Goal: Check status: Check status

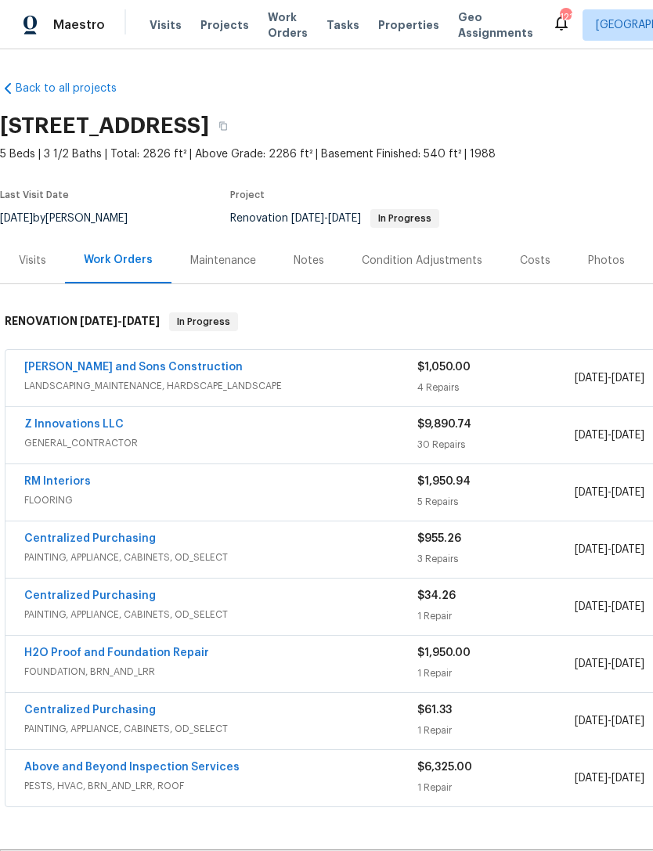
click at [36, 262] on div "Visits" at bounding box center [32, 261] width 27 height 16
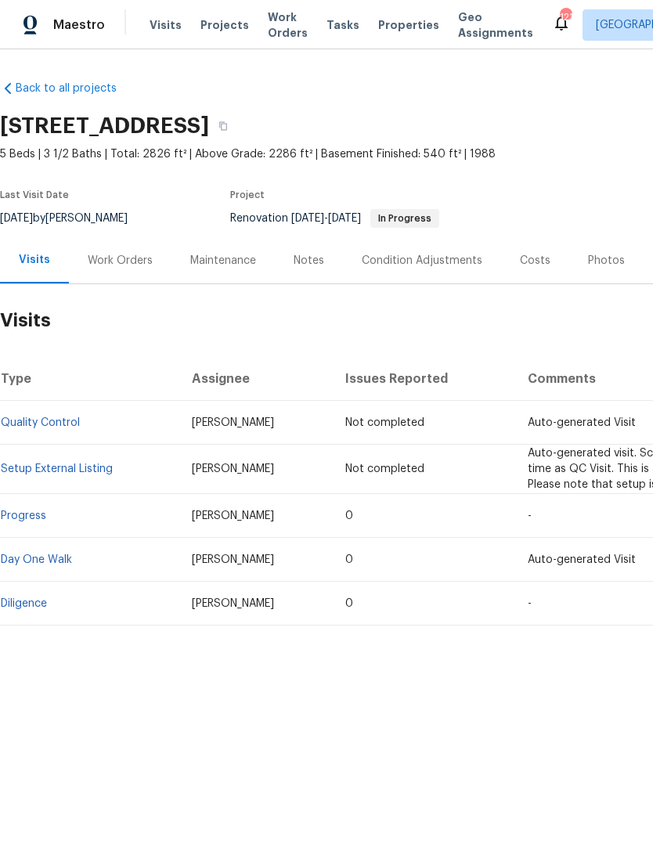
click at [37, 607] on link "Diligence" at bounding box center [24, 603] width 46 height 11
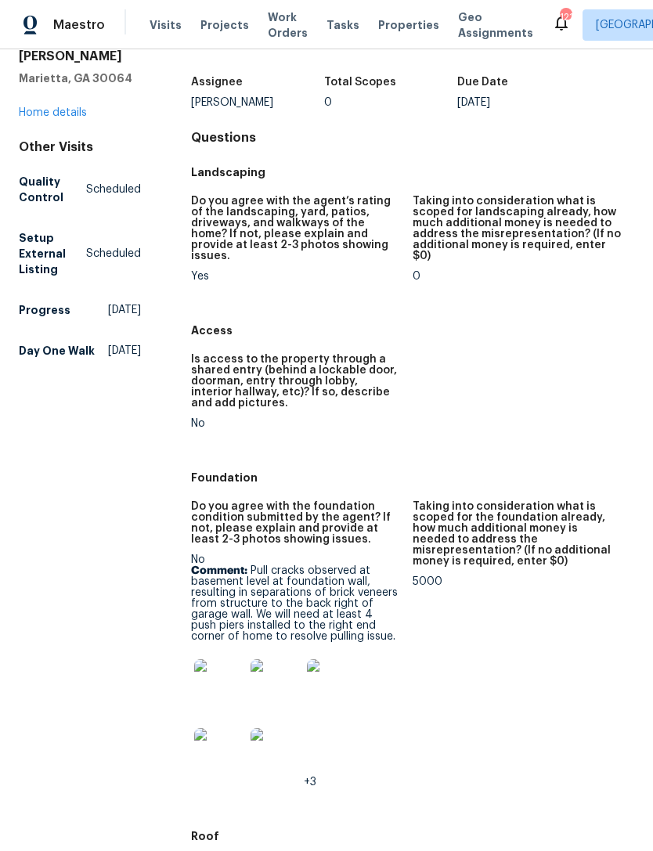
scroll to position [103, 0]
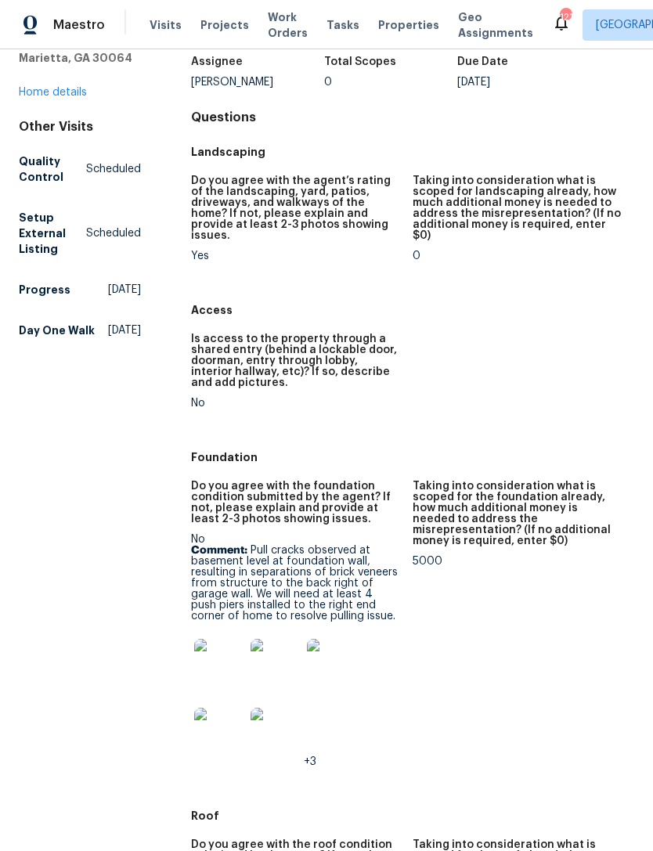
click at [277, 668] on img at bounding box center [275, 664] width 50 height 50
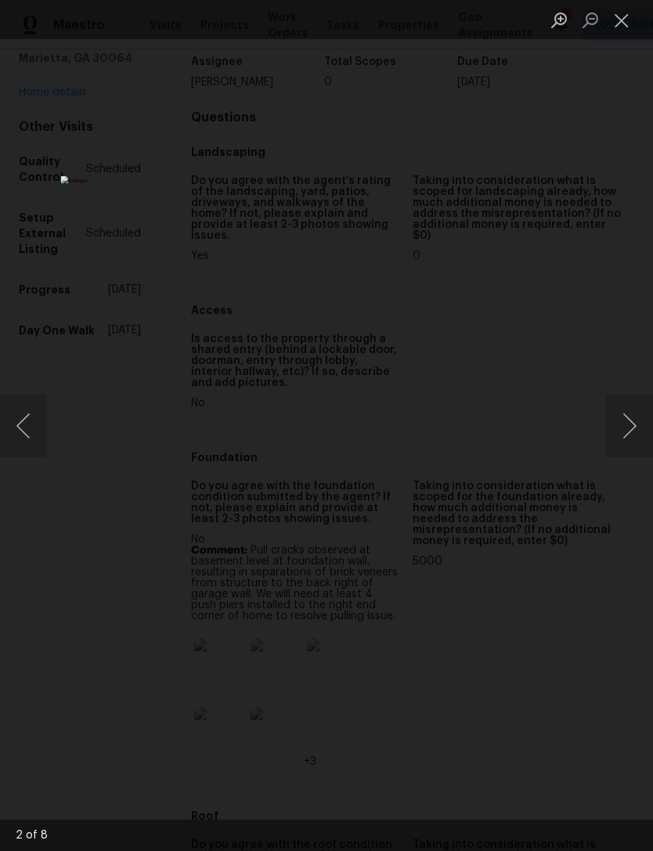
click at [444, 176] on img "Lightbox" at bounding box center [252, 425] width 383 height 499
click at [624, 265] on div "Lightbox" at bounding box center [326, 425] width 653 height 851
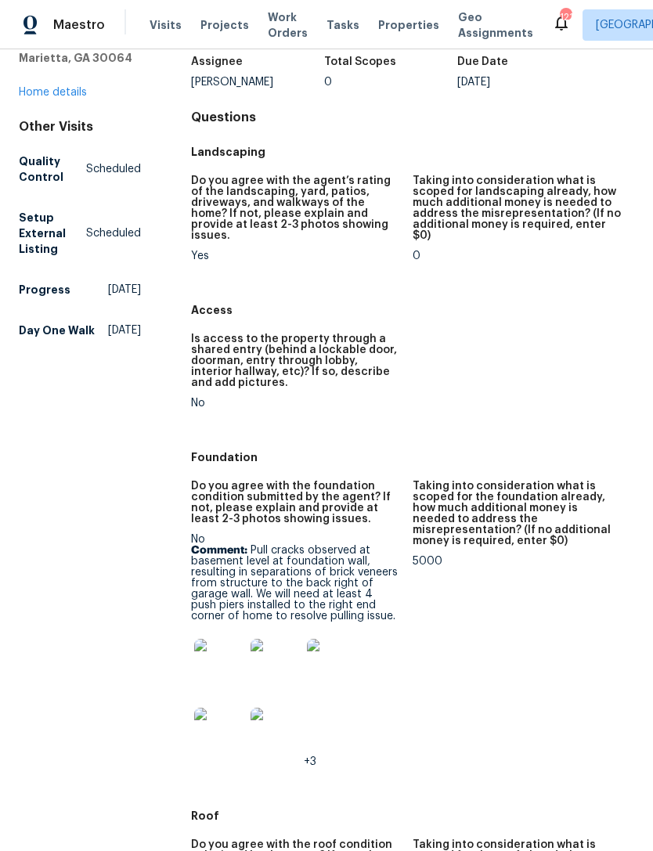
click at [219, 658] on img at bounding box center [219, 664] width 50 height 50
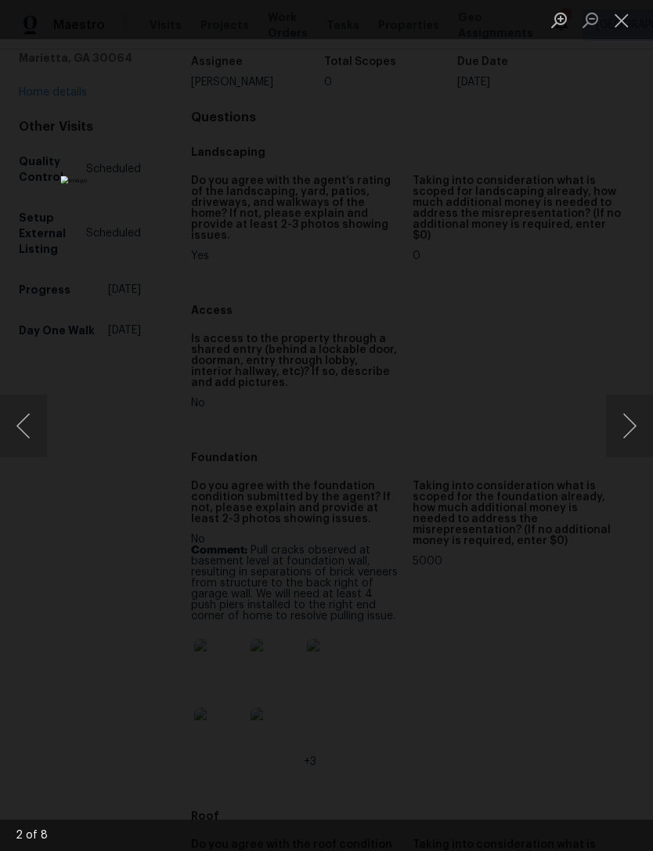
click at [622, 430] on button "Next image" at bounding box center [629, 425] width 47 height 63
click at [622, 431] on button "Next image" at bounding box center [629, 425] width 47 height 63
click at [622, 433] on button "Next image" at bounding box center [629, 425] width 47 height 63
click at [616, 430] on button "Next image" at bounding box center [629, 425] width 47 height 63
click at [618, 431] on button "Next image" at bounding box center [629, 425] width 47 height 63
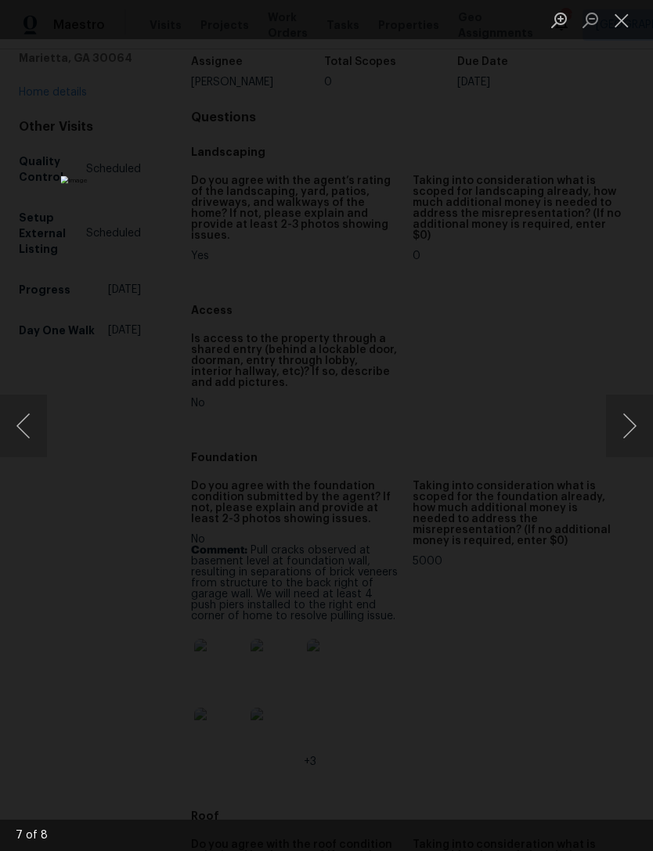
click at [622, 426] on button "Next image" at bounding box center [629, 425] width 47 height 63
click at [622, 430] on button "Next image" at bounding box center [629, 425] width 47 height 63
click at [617, 427] on button "Next image" at bounding box center [629, 425] width 47 height 63
click at [624, 422] on button "Next image" at bounding box center [629, 425] width 47 height 63
click at [621, 26] on button "Close lightbox" at bounding box center [621, 19] width 31 height 27
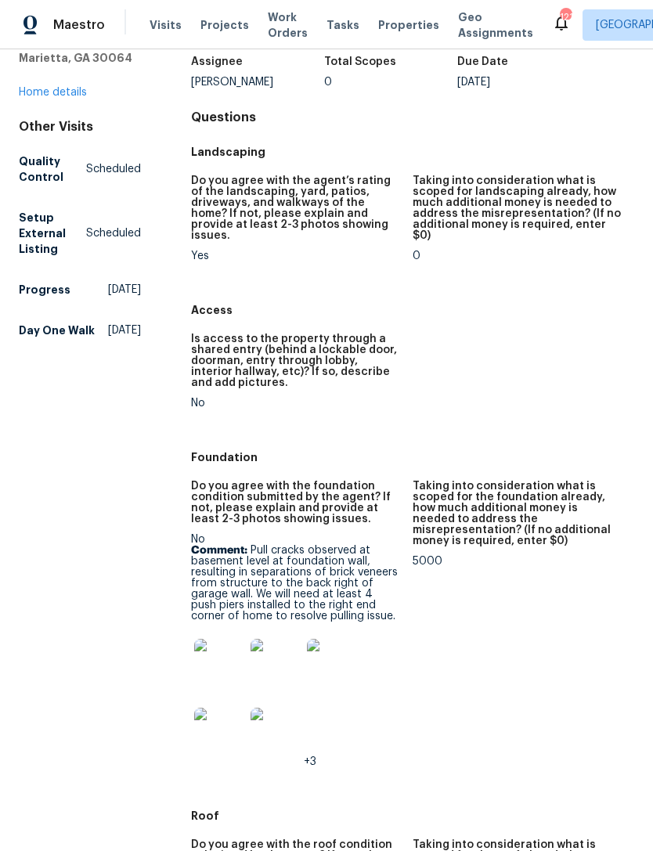
click at [68, 96] on link "Home details" at bounding box center [53, 92] width 68 height 11
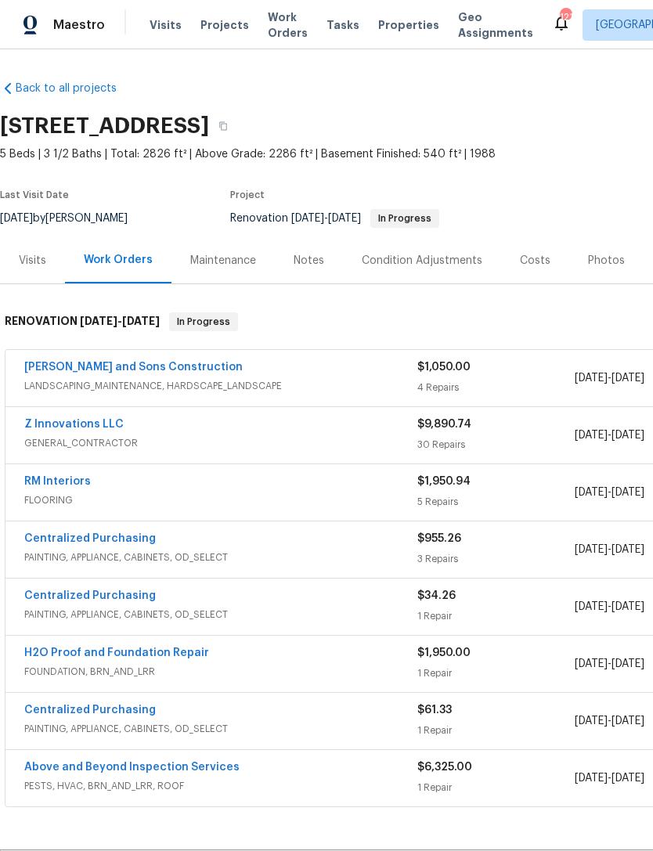
click at [41, 260] on div "Visits" at bounding box center [32, 261] width 27 height 16
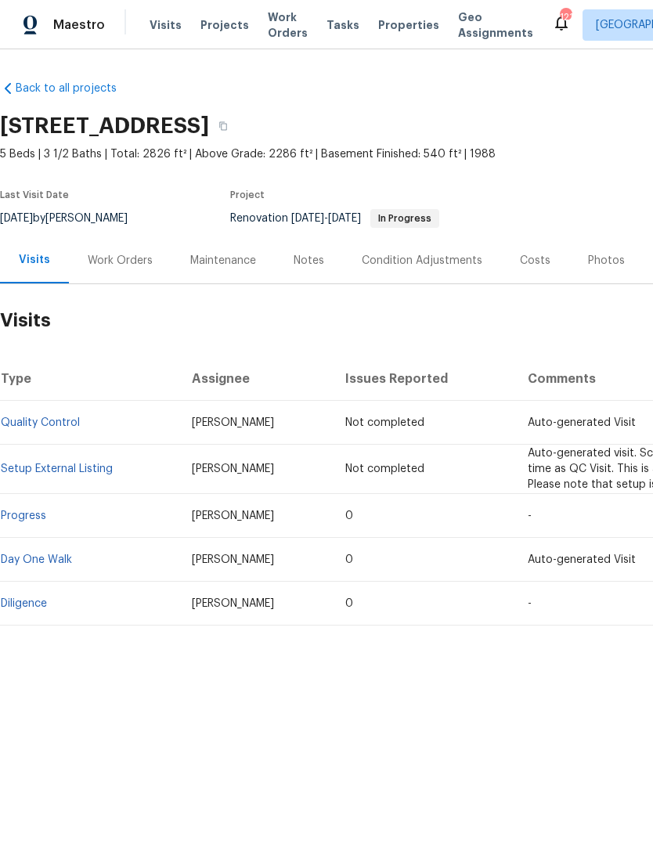
click at [140, 251] on div "Work Orders" at bounding box center [120, 260] width 103 height 46
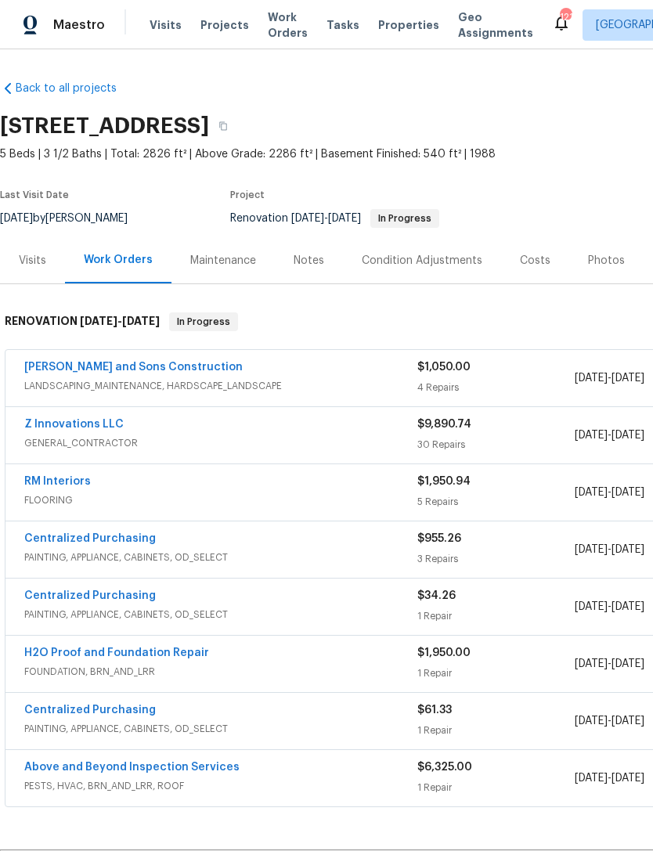
click at [121, 657] on link "H2O Proof and Foundation Repair" at bounding box center [116, 652] width 185 height 11
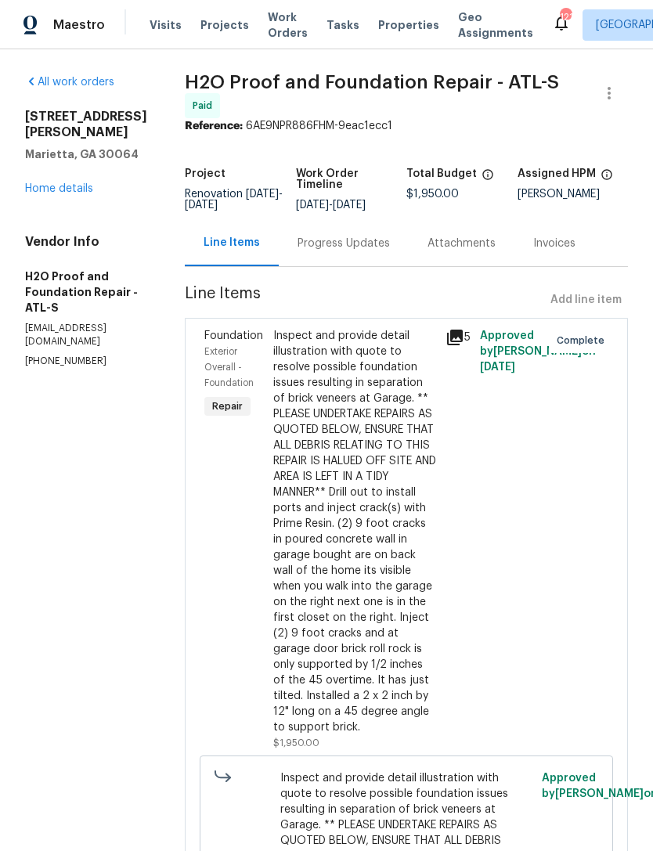
click at [306, 240] on div "Progress Updates" at bounding box center [343, 244] width 92 height 16
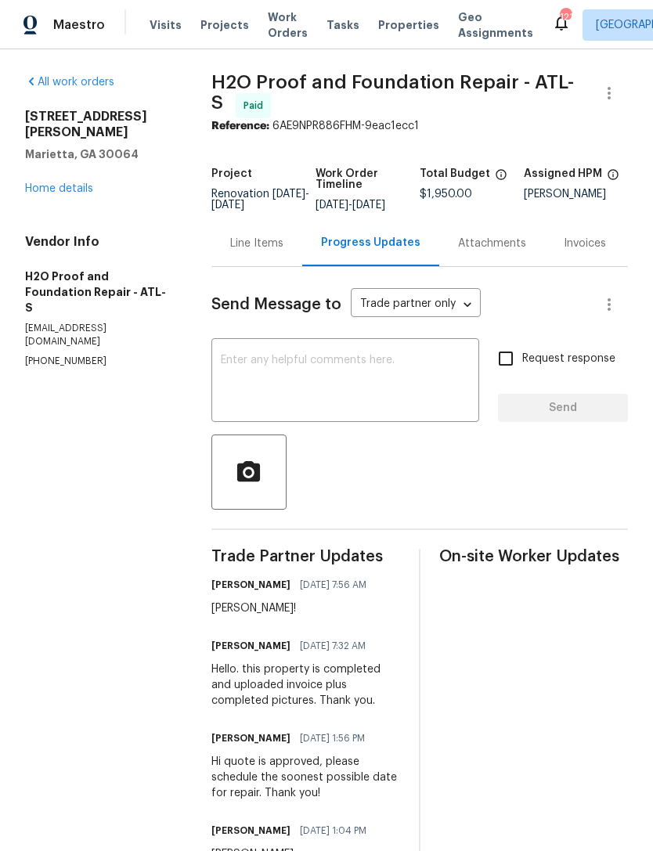
click at [272, 251] on div "Line Items" at bounding box center [256, 244] width 53 height 16
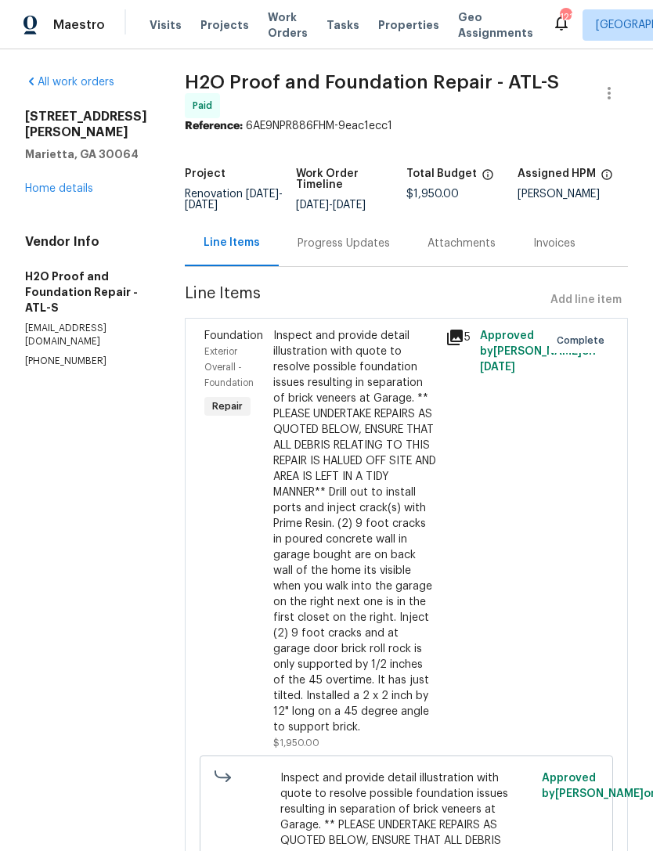
click at [204, 344] on div "Exterior Overall - Foundation" at bounding box center [233, 367] width 59 height 47
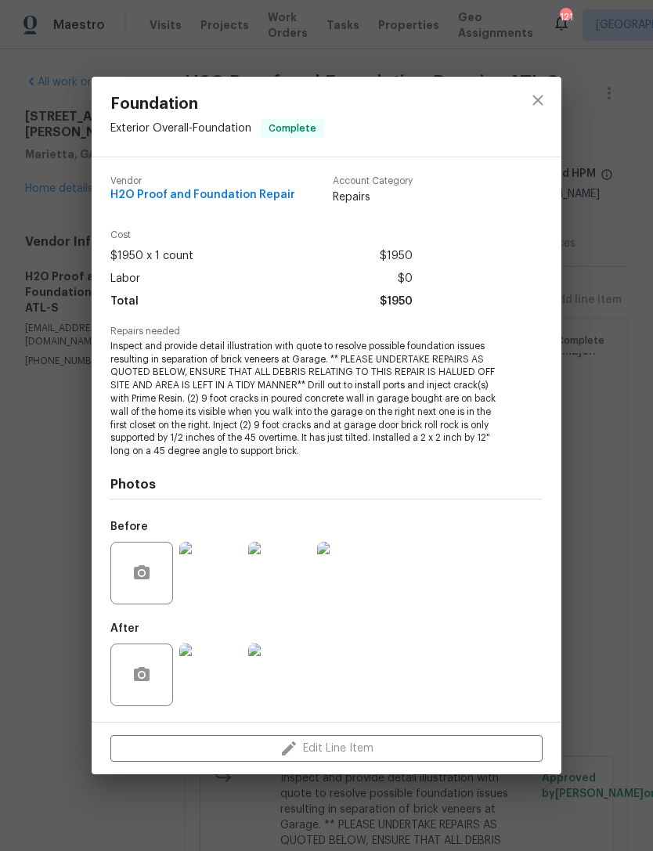
click at [217, 679] on img at bounding box center [210, 674] width 63 height 63
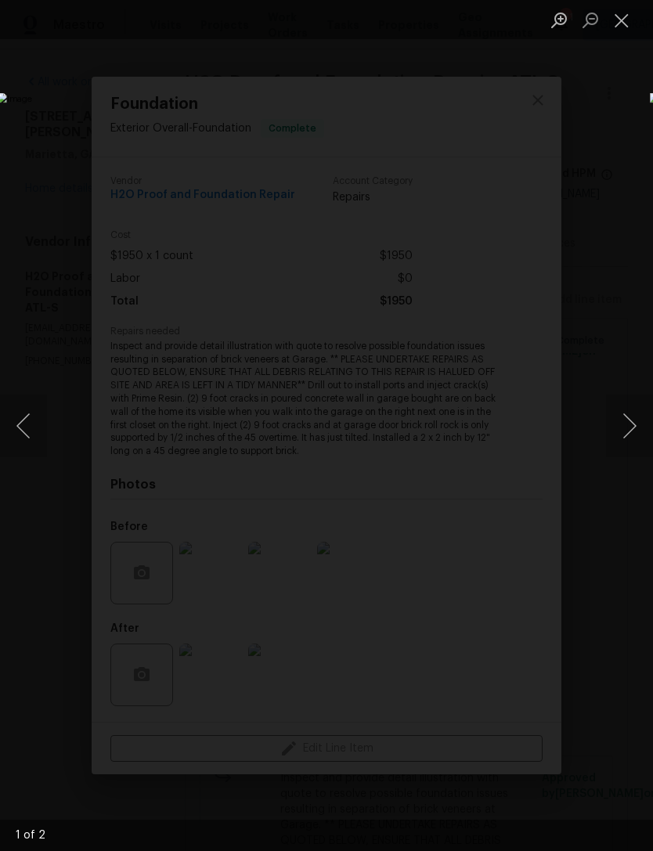
click at [618, 436] on button "Next image" at bounding box center [629, 425] width 47 height 63
click at [622, 430] on button "Next image" at bounding box center [629, 425] width 47 height 63
click at [621, 429] on button "Next image" at bounding box center [629, 425] width 47 height 63
click at [633, 29] on button "Close lightbox" at bounding box center [621, 19] width 31 height 27
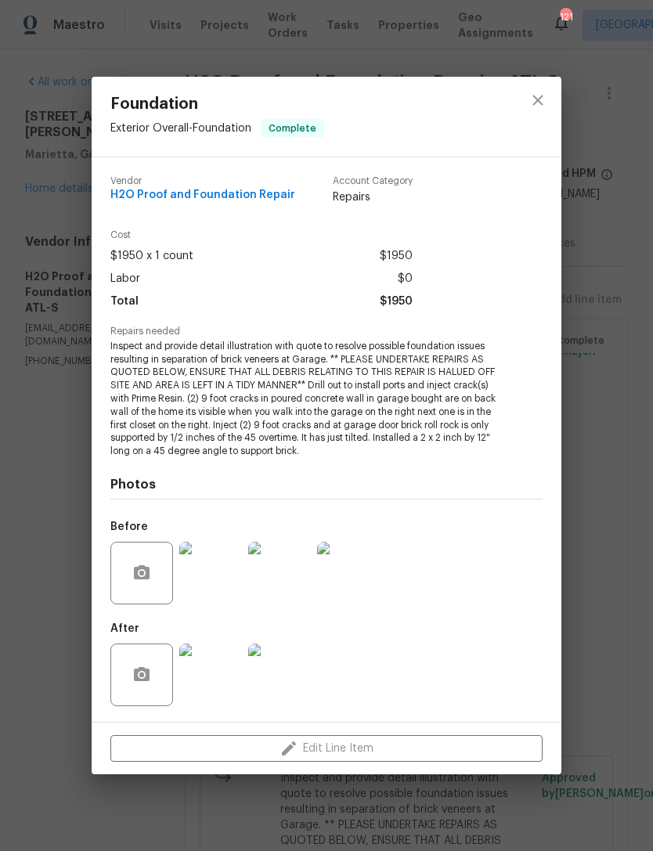
click at [214, 582] on img at bounding box center [210, 573] width 63 height 63
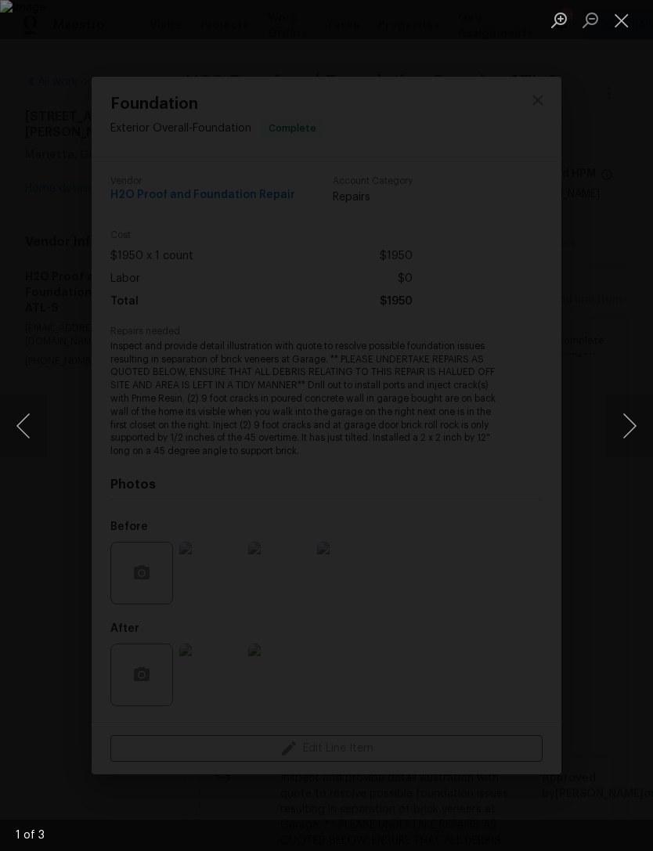
click at [621, 420] on button "Next image" at bounding box center [629, 425] width 47 height 63
click at [621, 419] on button "Next image" at bounding box center [629, 425] width 47 height 63
click at [621, 426] on button "Next image" at bounding box center [629, 425] width 47 height 63
click at [611, 433] on button "Next image" at bounding box center [629, 425] width 47 height 63
click at [614, 431] on button "Next image" at bounding box center [629, 425] width 47 height 63
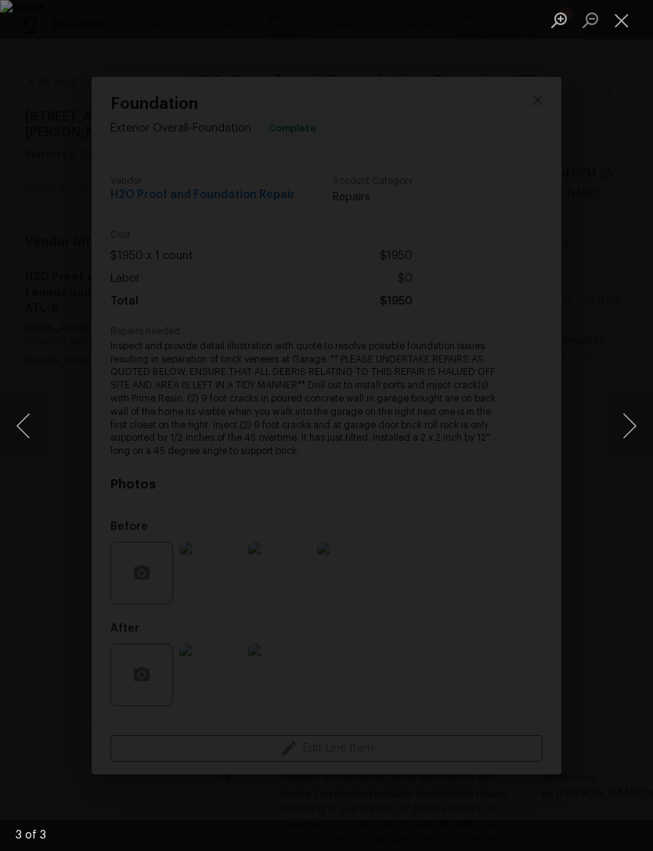
click at [632, 10] on button "Close lightbox" at bounding box center [621, 19] width 31 height 27
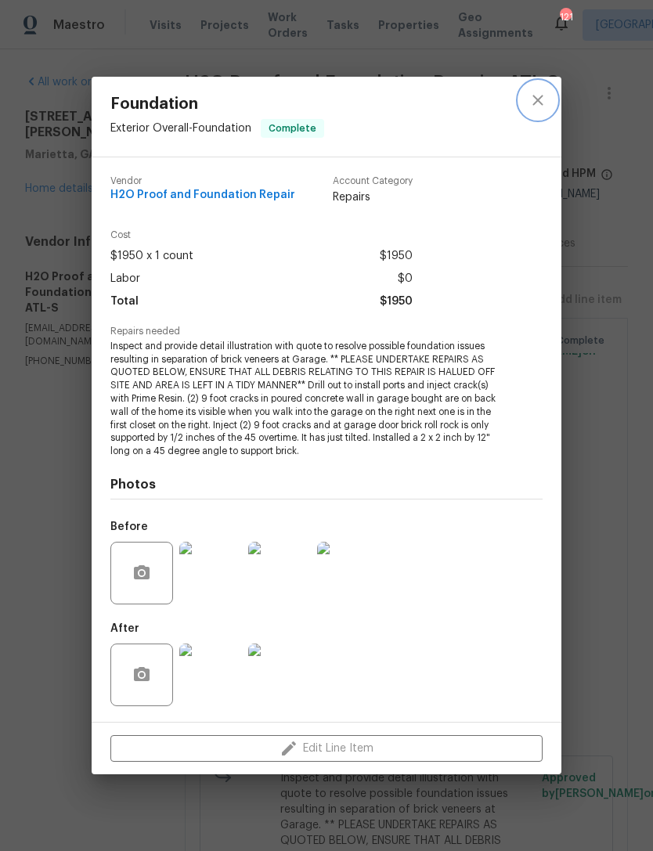
click at [540, 106] on icon "close" at bounding box center [537, 100] width 19 height 19
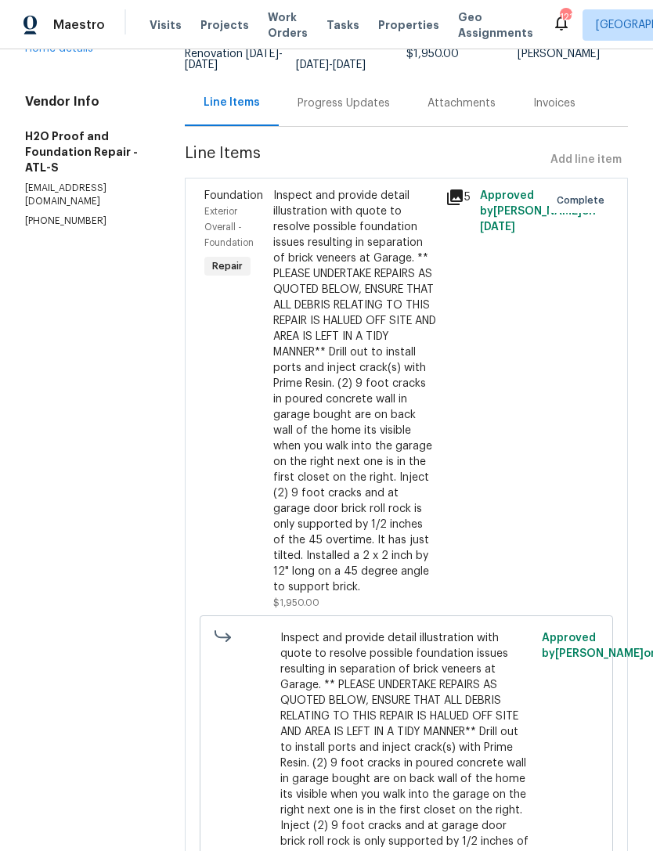
scroll to position [139, 0]
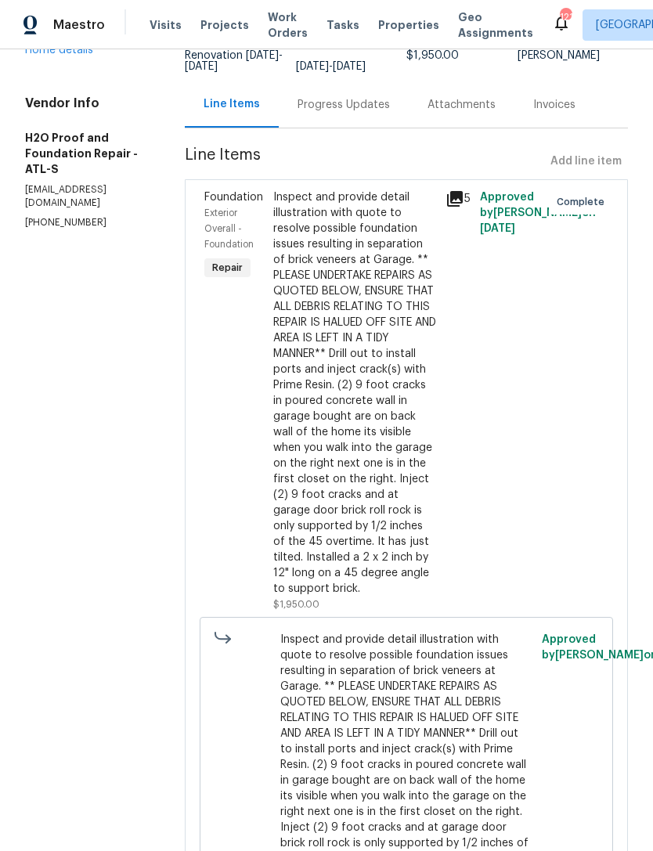
click at [286, 107] on div "Progress Updates" at bounding box center [344, 104] width 130 height 46
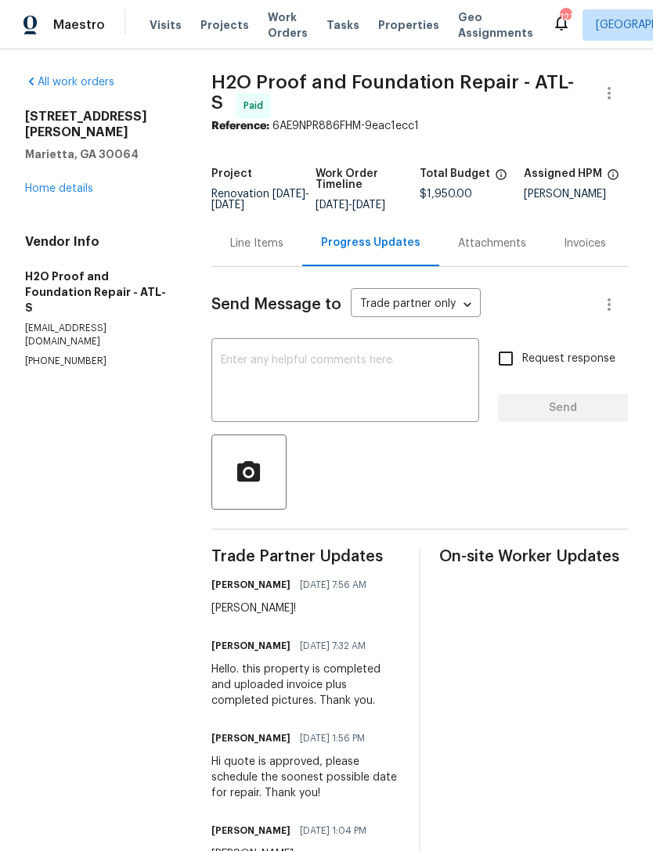
click at [69, 183] on link "Home details" at bounding box center [59, 188] width 68 height 11
